Goal: Information Seeking & Learning: Find specific fact

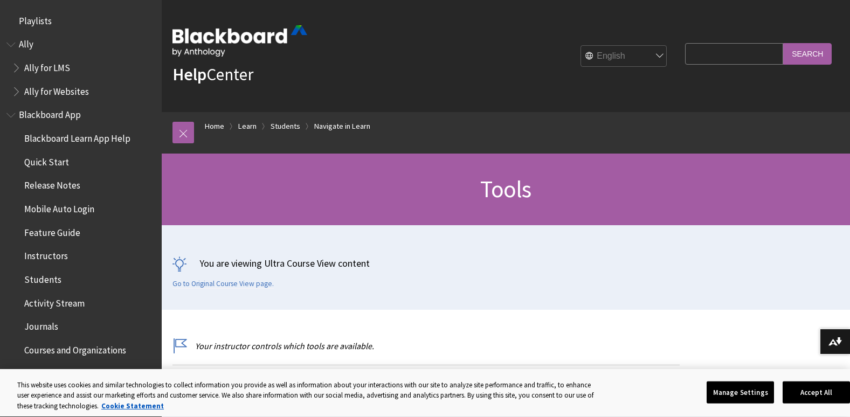
scroll to position [1250, 0]
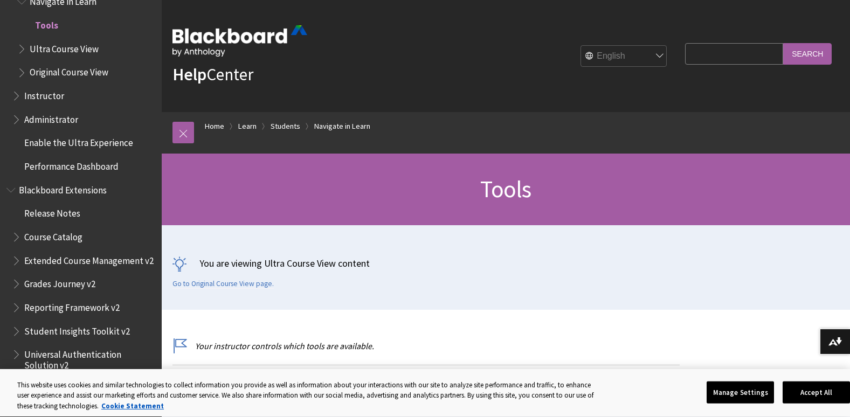
click at [742, 52] on input "Search Query" at bounding box center [734, 53] width 98 height 21
type input "emails"
click at [783, 43] on input "Search" at bounding box center [807, 53] width 49 height 21
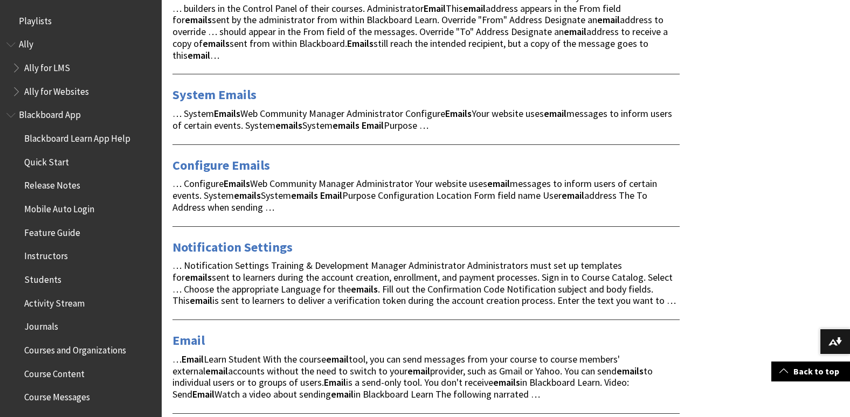
scroll to position [431, 0]
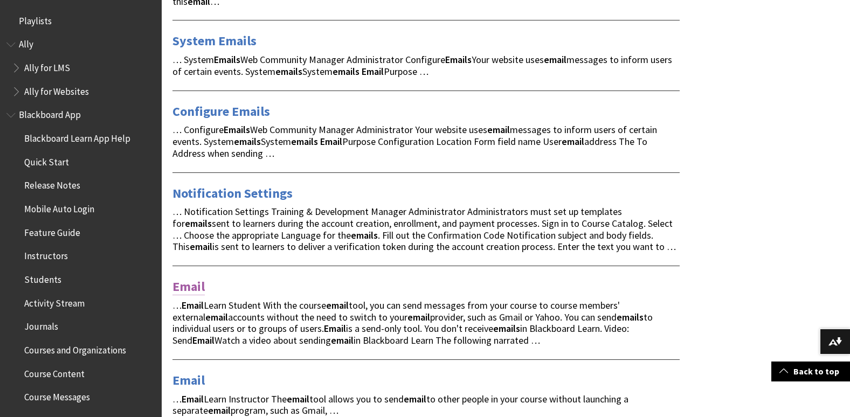
click at [198, 278] on link "Email" at bounding box center [189, 286] width 32 height 17
